Goal: Task Accomplishment & Management: Use online tool/utility

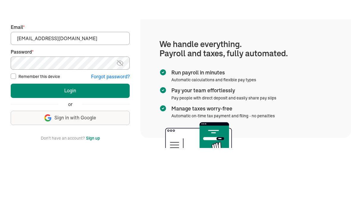
click at [329, 57] on section "We handle everything. Payroll and taxes, fully automated. Run payroll in minute…" at bounding box center [245, 92] width 210 height 129
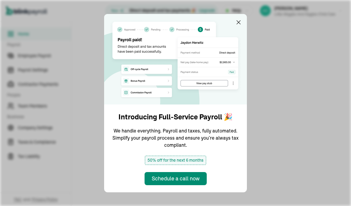
click at [240, 70] on main at bounding box center [210, 113] width 279 height 184
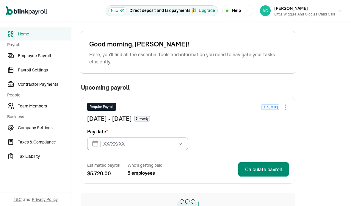
type input "10/13/2025"
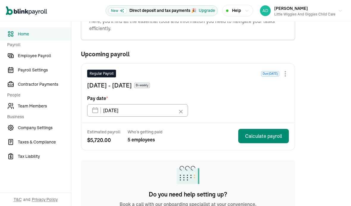
scroll to position [34, 0]
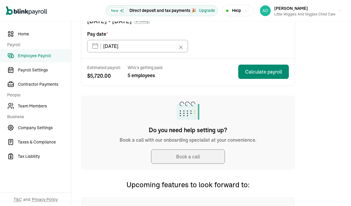
scroll to position [97, 0]
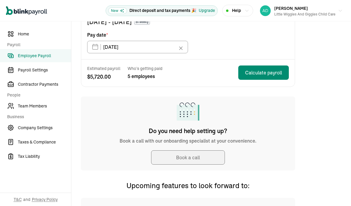
click at [106, 75] on span "$ 5,720.00" at bounding box center [103, 77] width 33 height 8
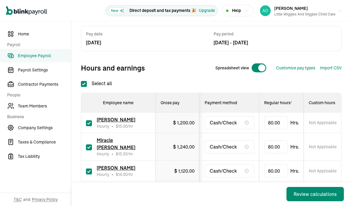
scroll to position [37, 0]
click at [87, 138] on div "Miracle Digiacomo Hourly • $ 15.50 /hr" at bounding box center [118, 146] width 65 height 20
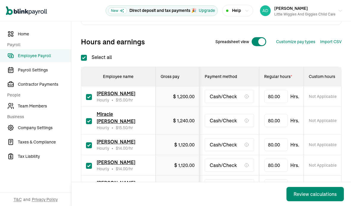
scroll to position [65, 0]
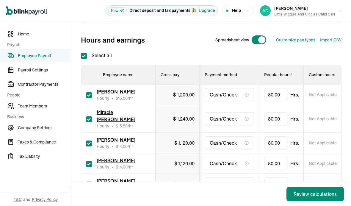
click at [87, 116] on input "checkbox" at bounding box center [89, 119] width 6 height 6
checkbox input "false"
type input "0.00"
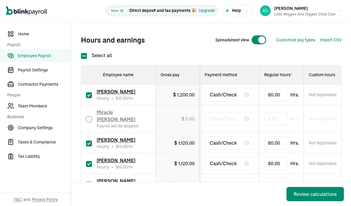
click at [88, 140] on input "checkbox" at bounding box center [89, 143] width 6 height 6
checkbox input "false"
type input "0.00"
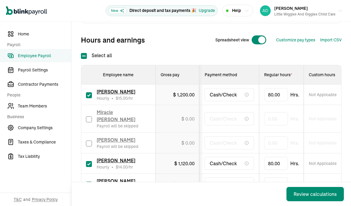
click at [86, 161] on input "checkbox" at bounding box center [89, 164] width 6 height 6
checkbox input "false"
type input "0.00"
click at [90, 181] on input "checkbox" at bounding box center [89, 184] width 6 height 6
checkbox input "false"
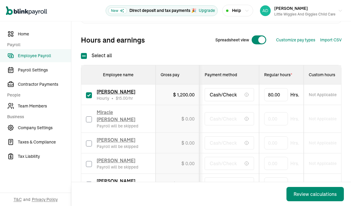
type input "0.00"
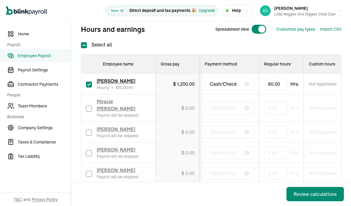
scroll to position [75, 0]
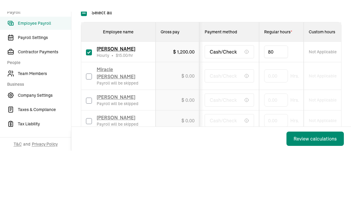
type input "8"
type input "56.50"
click at [315, 164] on button "Review calculations" at bounding box center [314, 171] width 57 height 14
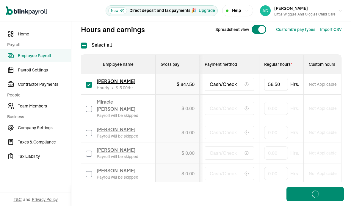
scroll to position [74, 0]
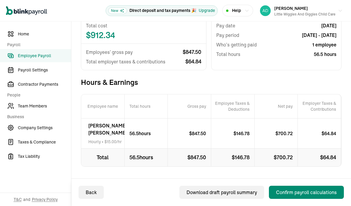
scroll to position [59, 0]
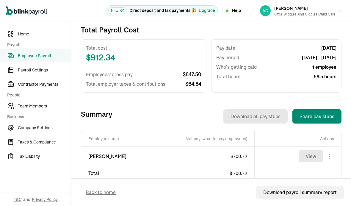
scroll to position [120, 0]
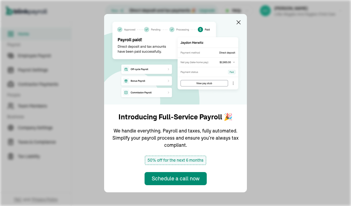
click at [240, 70] on main at bounding box center [210, 113] width 279 height 184
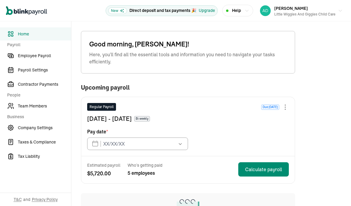
type input "10/13/2025"
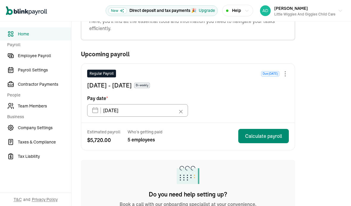
scroll to position [34, 0]
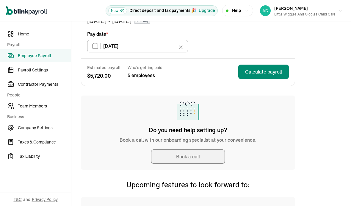
scroll to position [97, 0]
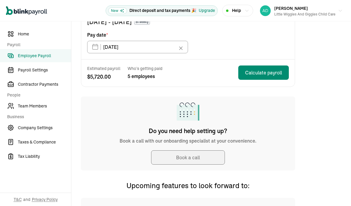
click at [106, 75] on span "$ 5,720.00" at bounding box center [103, 77] width 33 height 8
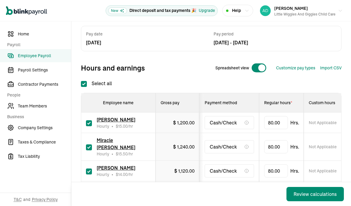
scroll to position [37, 0]
click at [87, 138] on div "Miracle Digiacomo Hourly • $ 15.50 /hr" at bounding box center [118, 146] width 65 height 20
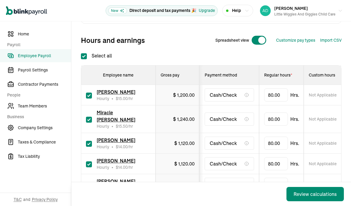
scroll to position [65, 0]
click at [87, 116] on input "checkbox" at bounding box center [89, 119] width 6 height 6
checkbox input "false"
type input "0.00"
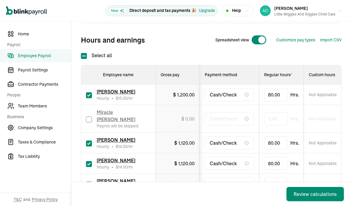
click at [88, 140] on input "checkbox" at bounding box center [89, 143] width 6 height 6
checkbox input "false"
type input "0.00"
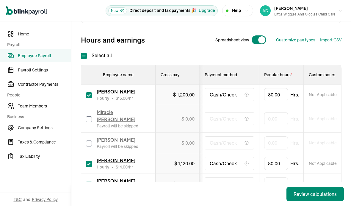
click at [86, 161] on input "checkbox" at bounding box center [89, 164] width 6 height 6
checkbox input "false"
type input "0.00"
click at [90, 181] on input "checkbox" at bounding box center [89, 184] width 6 height 6
checkbox input "false"
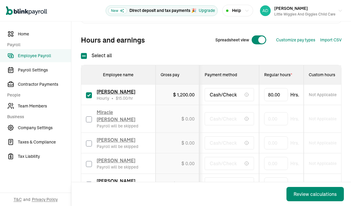
type input "0.00"
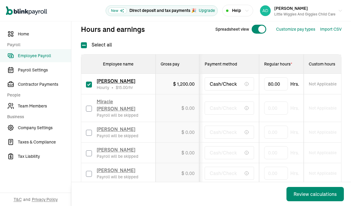
scroll to position [75, 0]
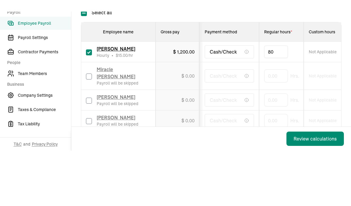
type input "8"
type input "56.50"
click at [315, 164] on button "Review calculations" at bounding box center [314, 171] width 57 height 14
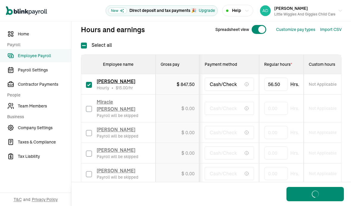
scroll to position [74, 0]
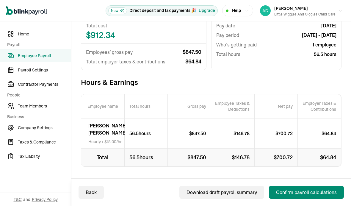
scroll to position [59, 0]
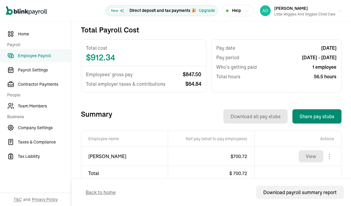
scroll to position [120, 0]
